Goal: Navigation & Orientation: Find specific page/section

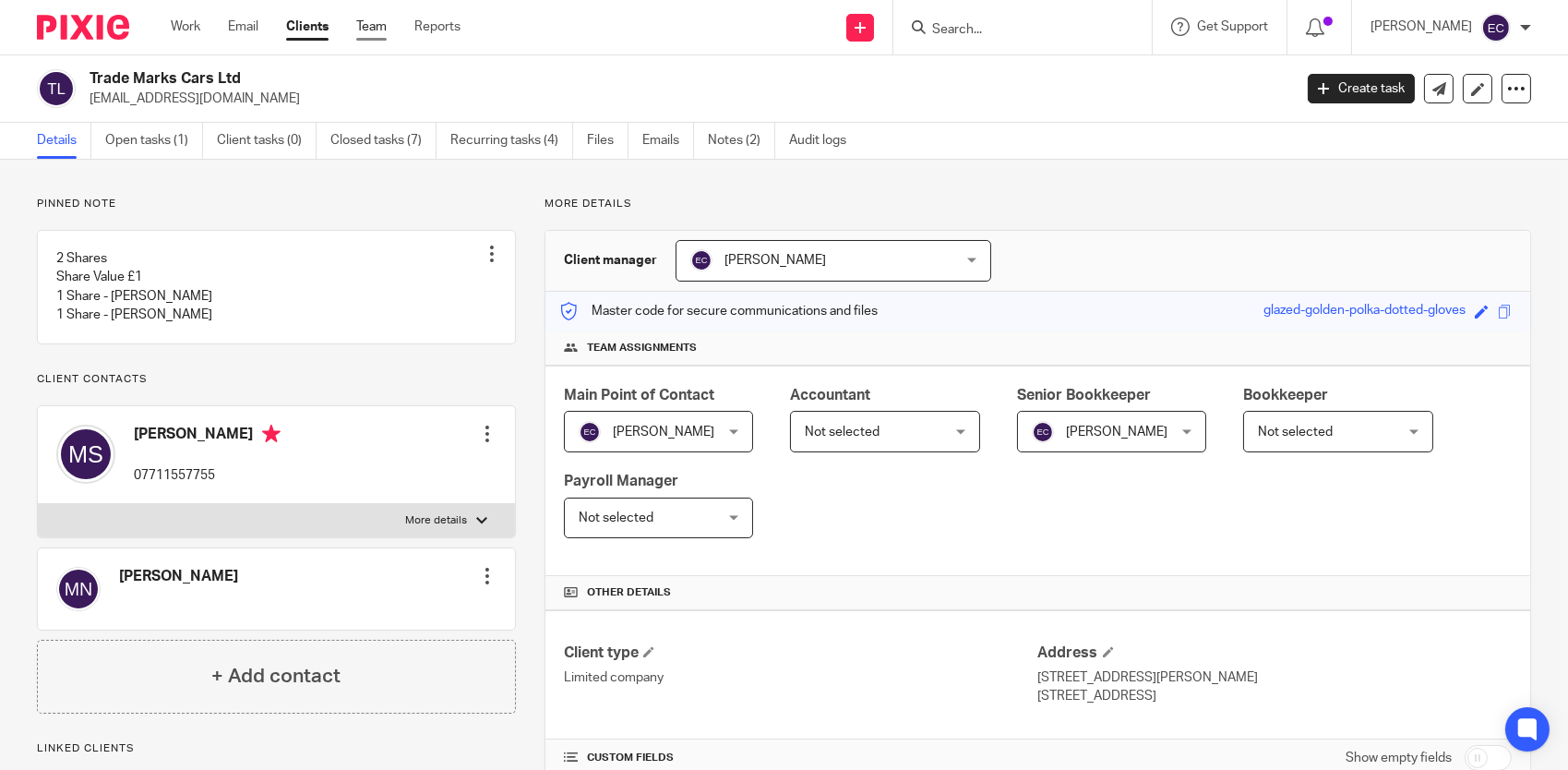
scroll to position [545, 0]
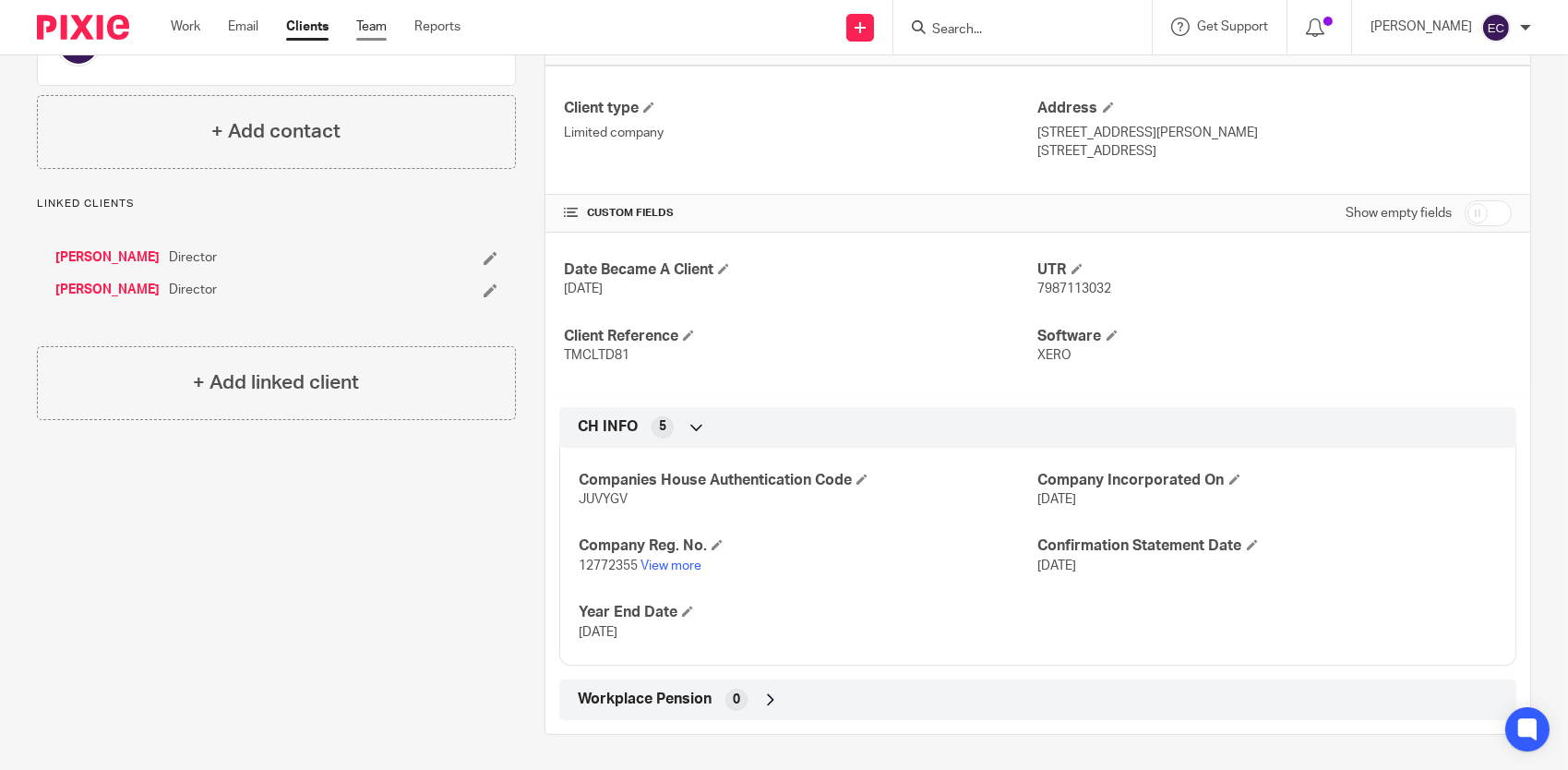
click at [385, 25] on link "Team" at bounding box center [371, 27] width 31 height 19
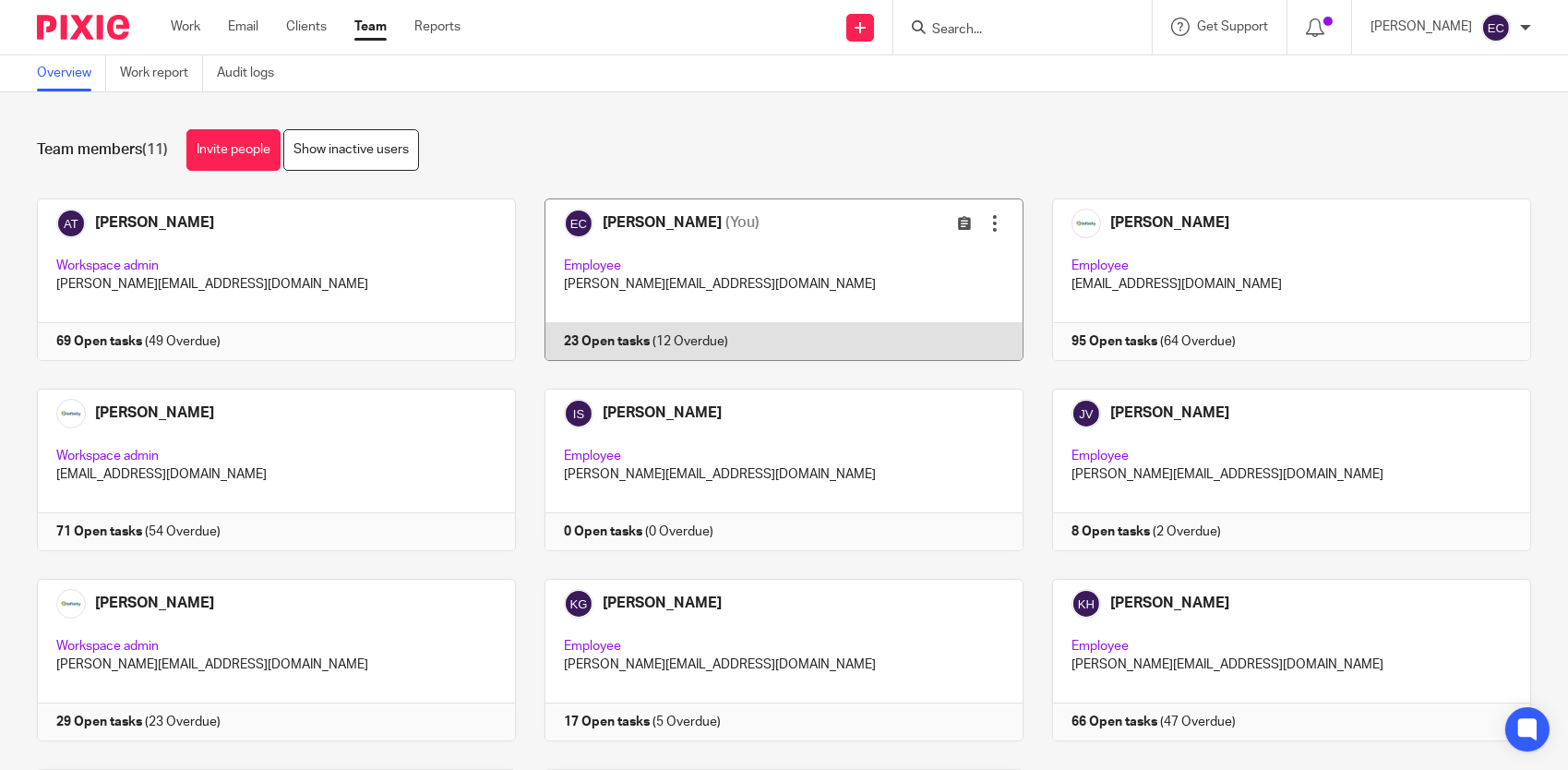
click at [868, 284] on link at bounding box center [769, 279] width 508 height 163
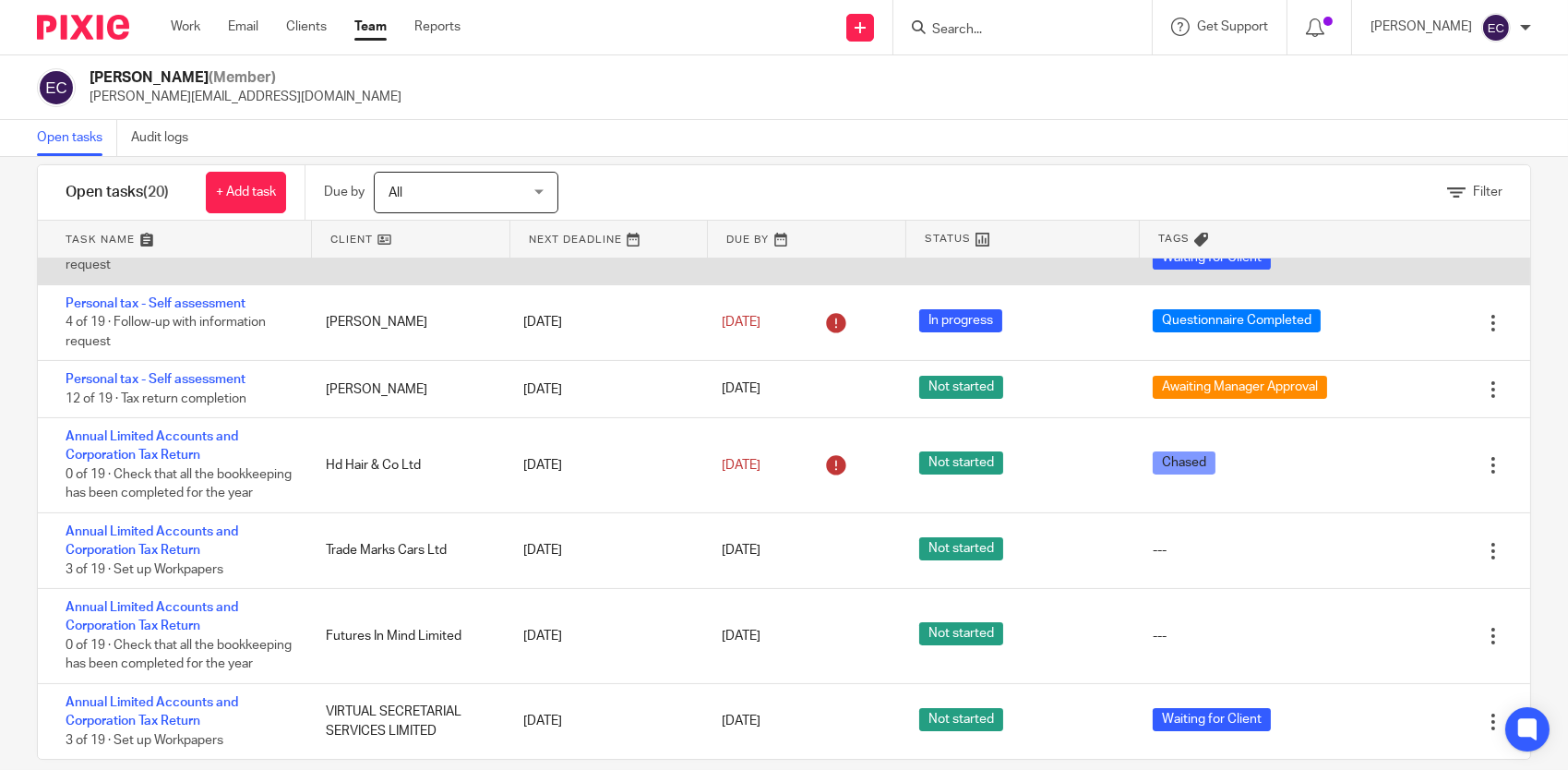
scroll to position [56, 0]
